Goal: Task Accomplishment & Management: Manage account settings

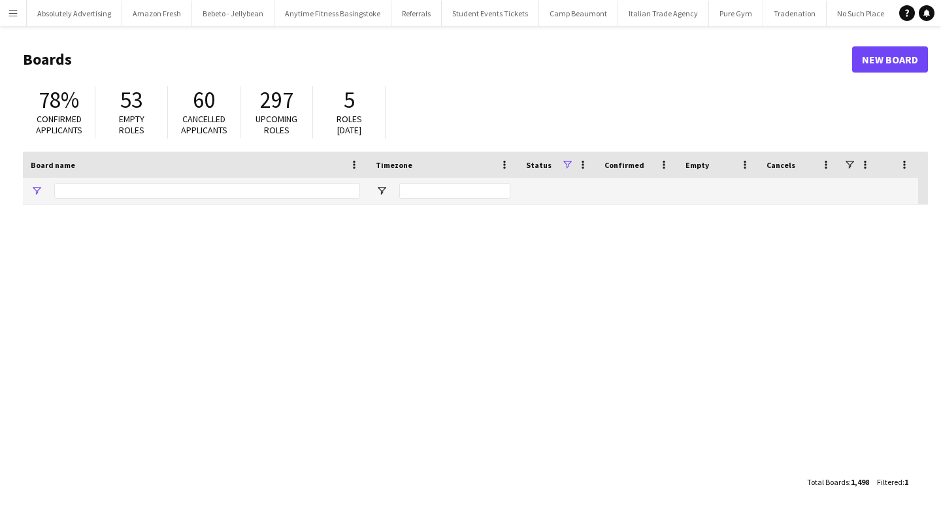
type input "******"
click at [15, 7] on button "Menu" at bounding box center [13, 13] width 26 height 26
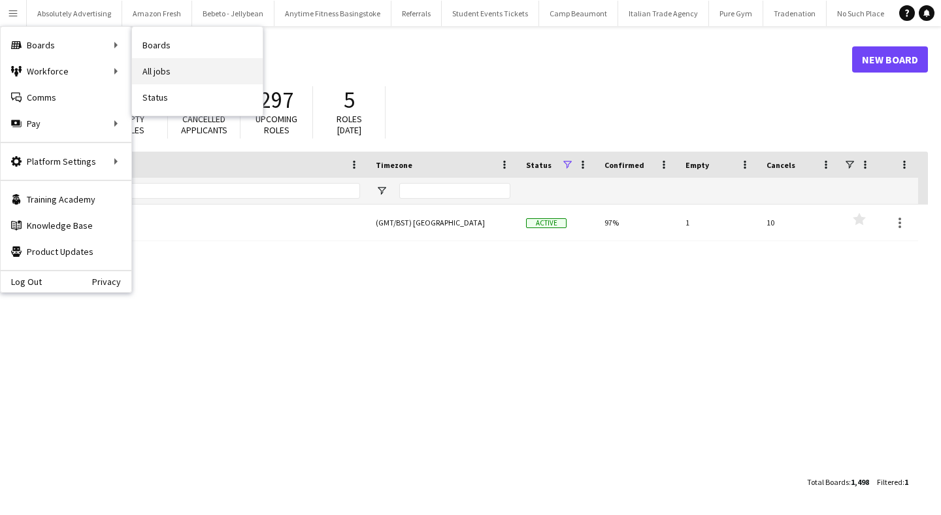
click at [163, 69] on link "All jobs" at bounding box center [197, 71] width 131 height 26
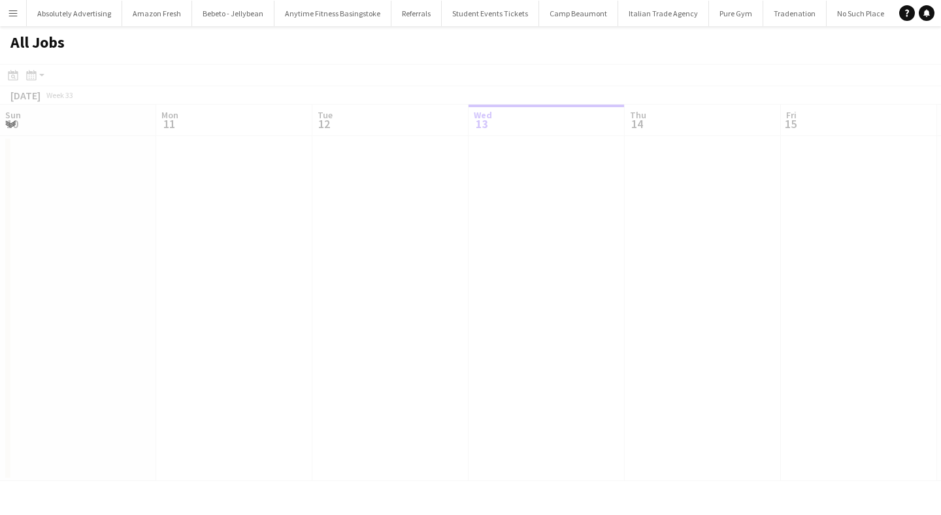
scroll to position [0, 312]
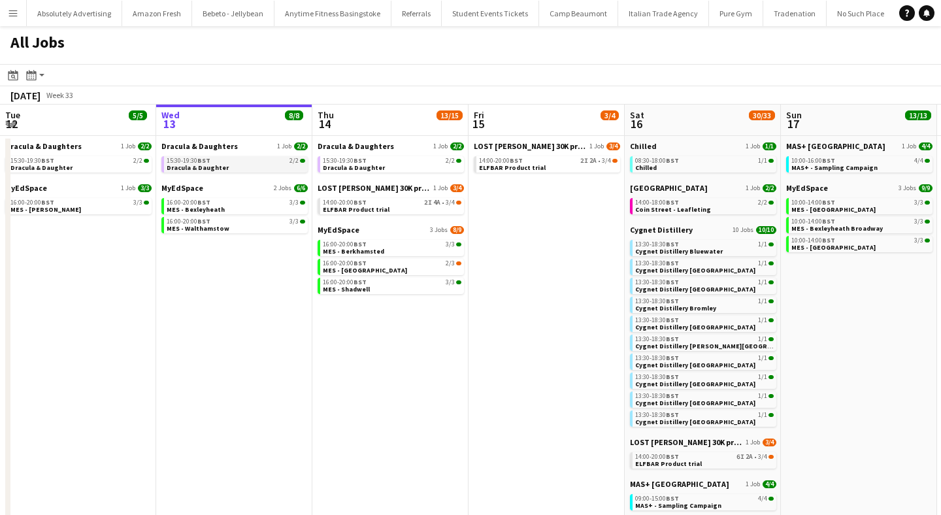
click at [206, 159] on span "BST" at bounding box center [203, 160] width 13 height 8
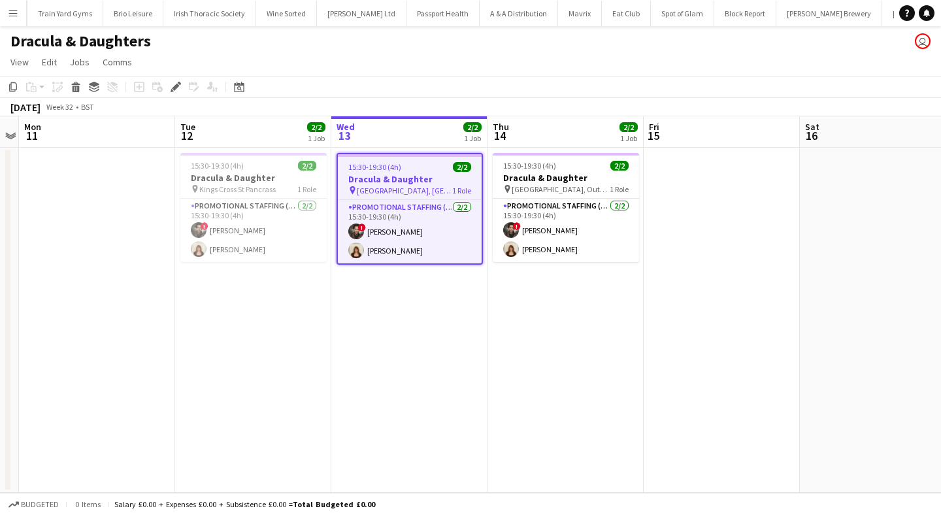
scroll to position [0, 44666]
click at [173, 85] on icon "Edit" at bounding box center [176, 87] width 10 height 10
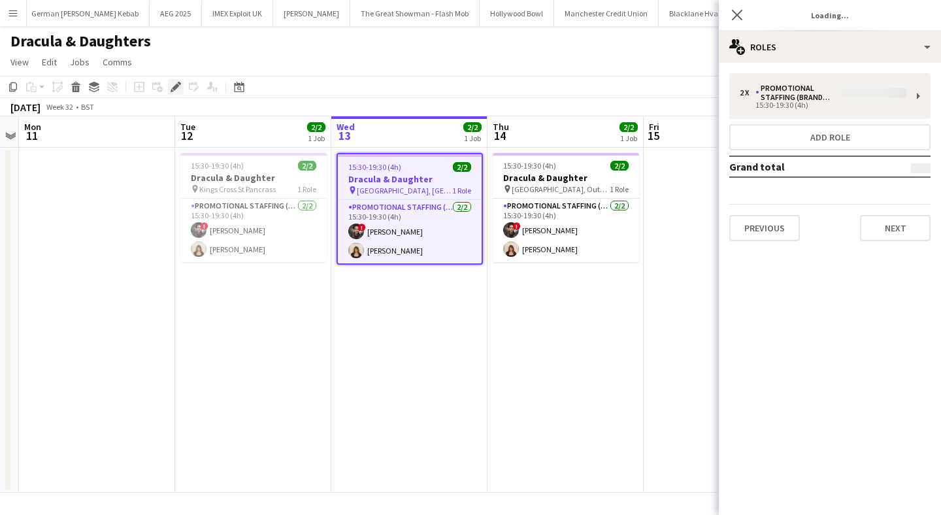
type input "**********"
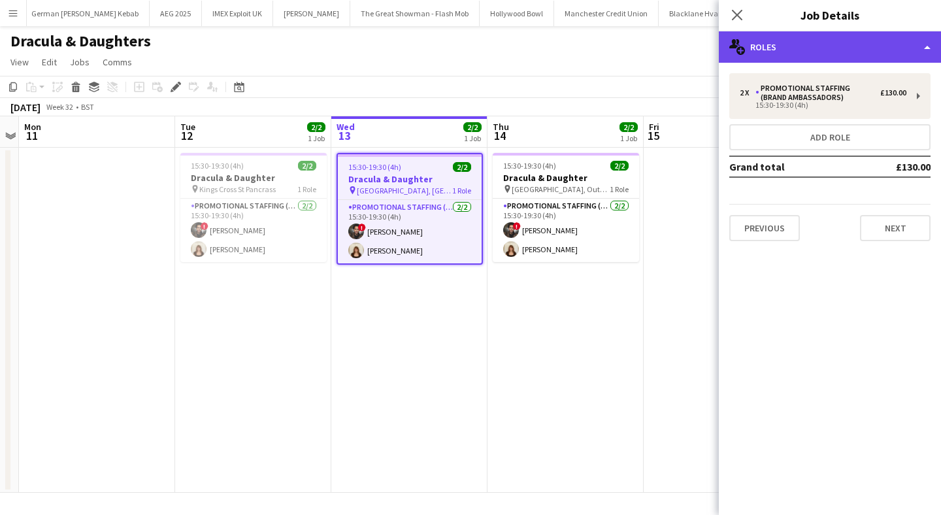
click at [870, 47] on div "multiple-users-add Roles" at bounding box center [830, 46] width 222 height 31
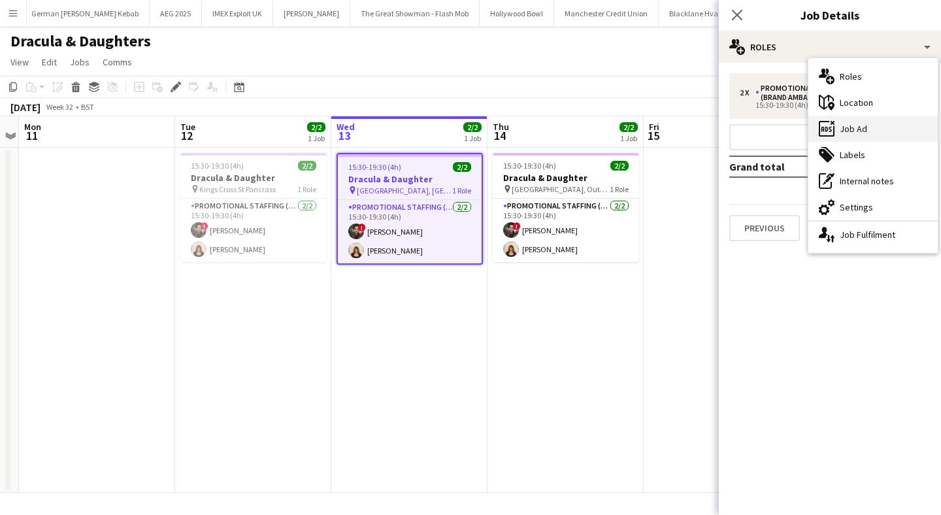
click at [869, 132] on div "ads-window Job Ad" at bounding box center [872, 129] width 129 height 26
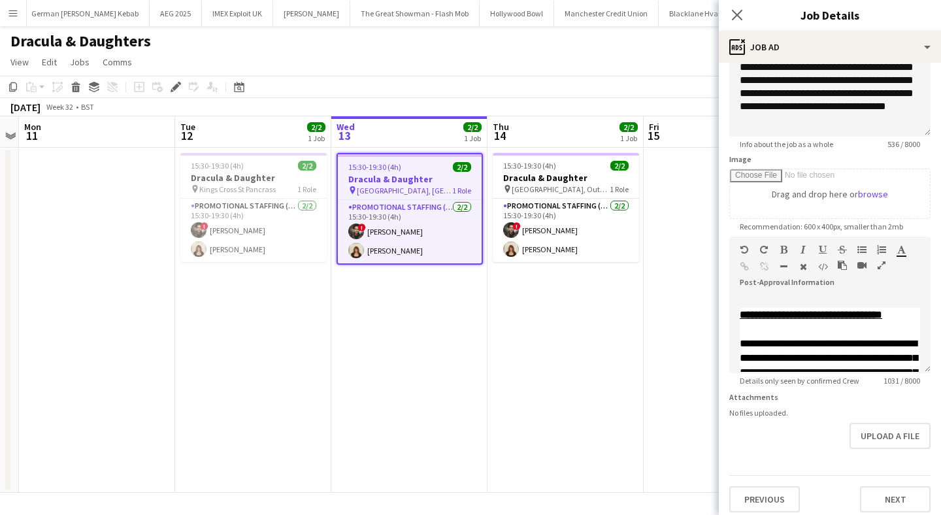
scroll to position [0, 0]
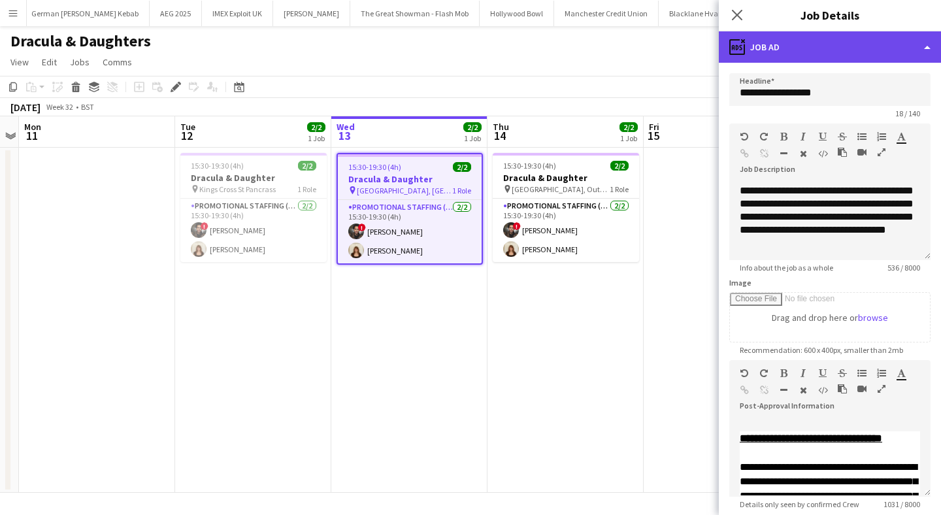
click at [812, 46] on div "ads-window Job Ad" at bounding box center [830, 46] width 222 height 31
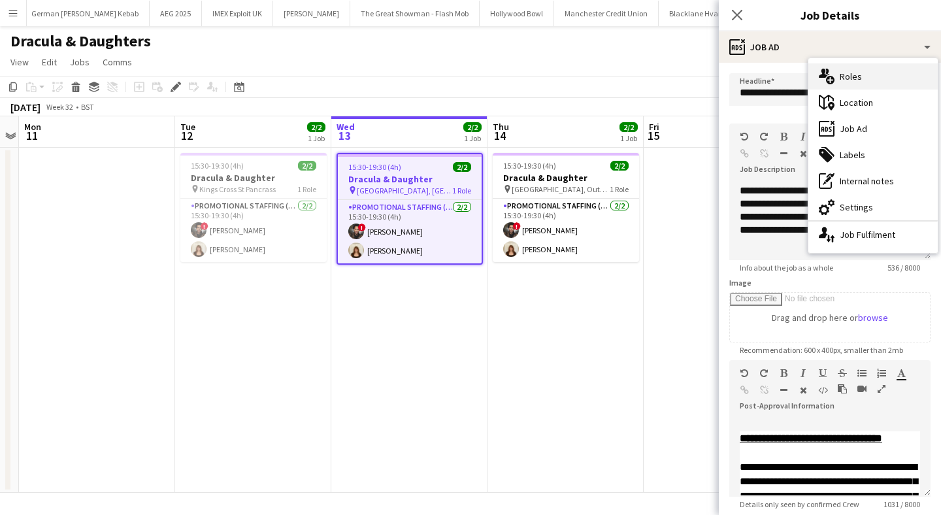
click at [858, 79] on div "multiple-users-add Roles" at bounding box center [872, 76] width 129 height 26
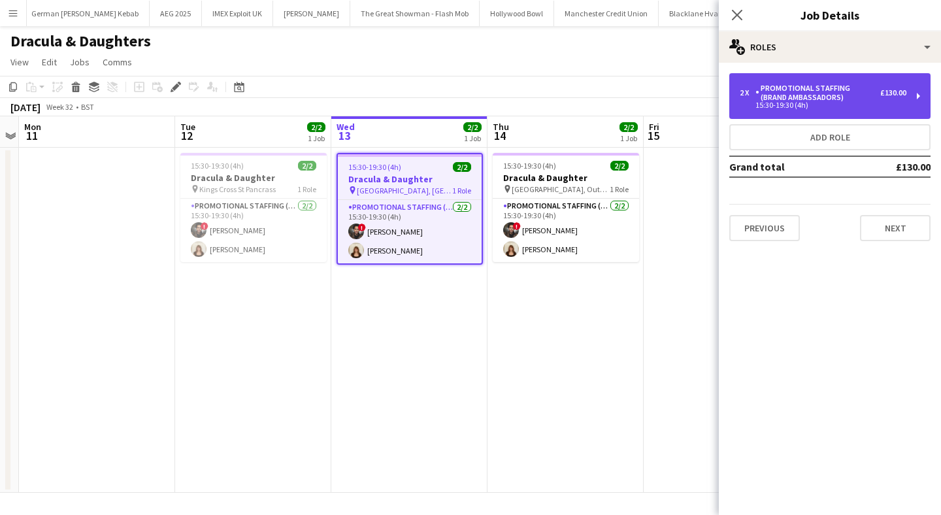
click at [846, 103] on div "15:30-19:30 (4h)" at bounding box center [823, 105] width 167 height 7
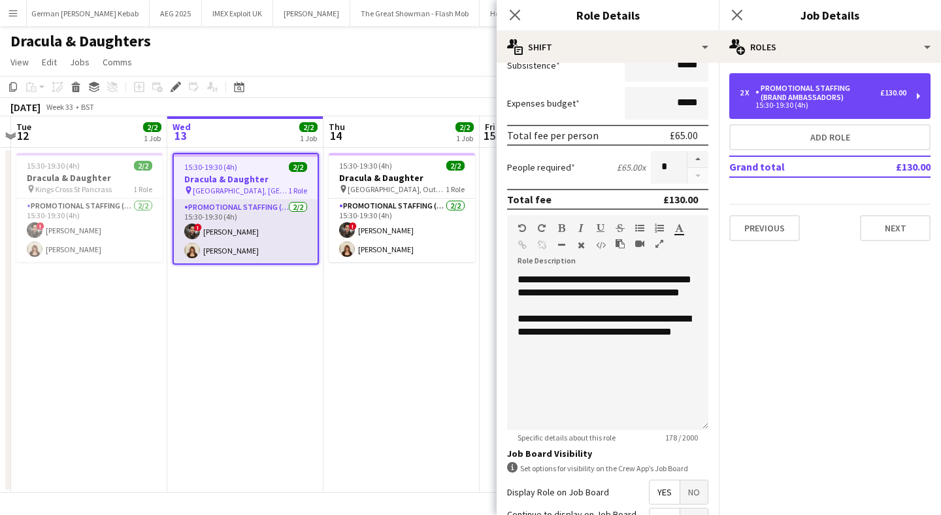
scroll to position [0, 669]
